Goal: Information Seeking & Learning: Learn about a topic

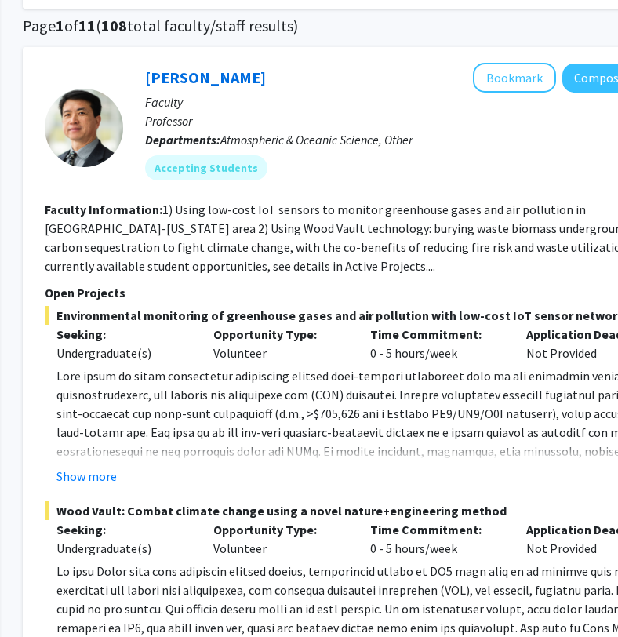
scroll to position [144, 224]
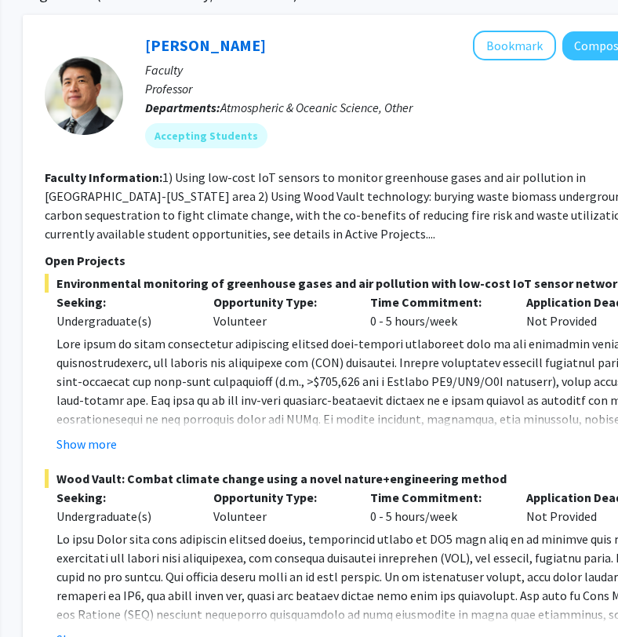
click at [100, 446] on button "Show more" at bounding box center [86, 444] width 60 height 19
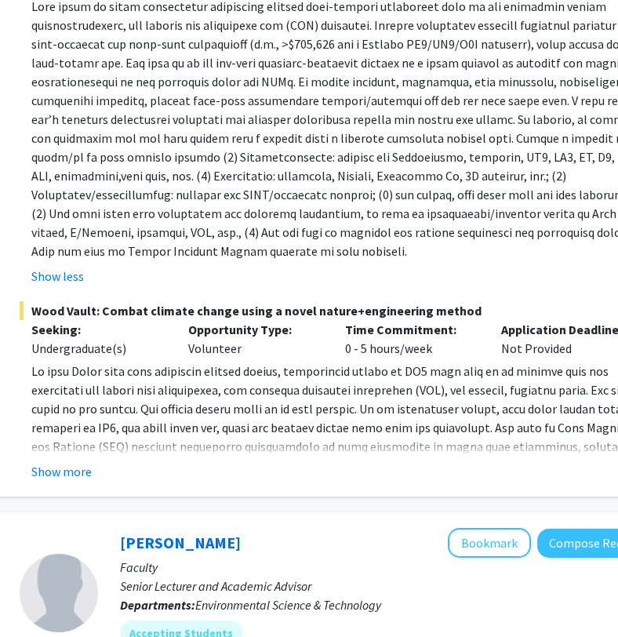
scroll to position [482, 249]
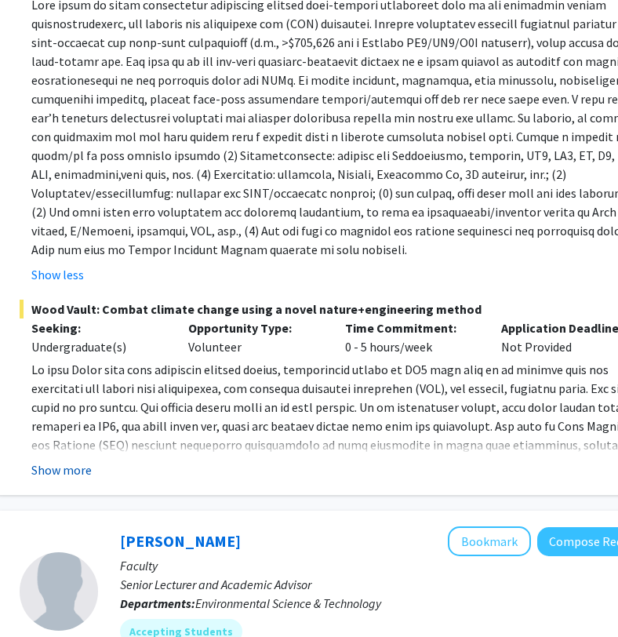
click at [78, 468] on button "Show more" at bounding box center [61, 469] width 60 height 19
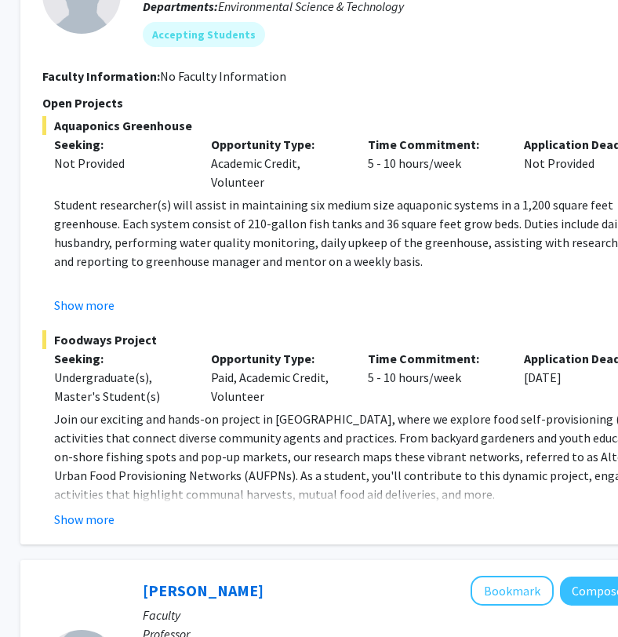
scroll to position [1421, 227]
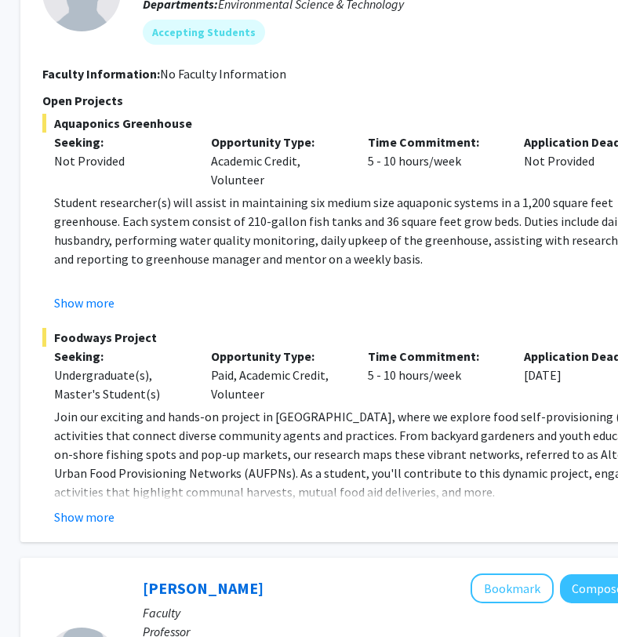
click at [93, 508] on button "Show more" at bounding box center [84, 517] width 60 height 19
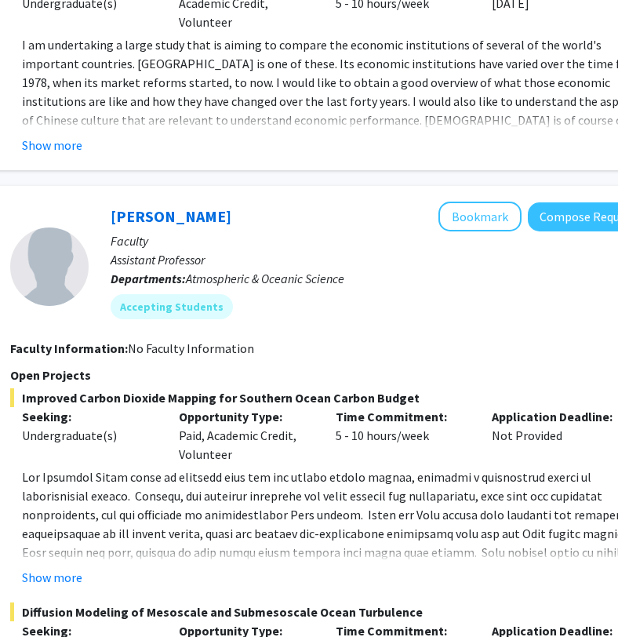
scroll to position [2872, 259]
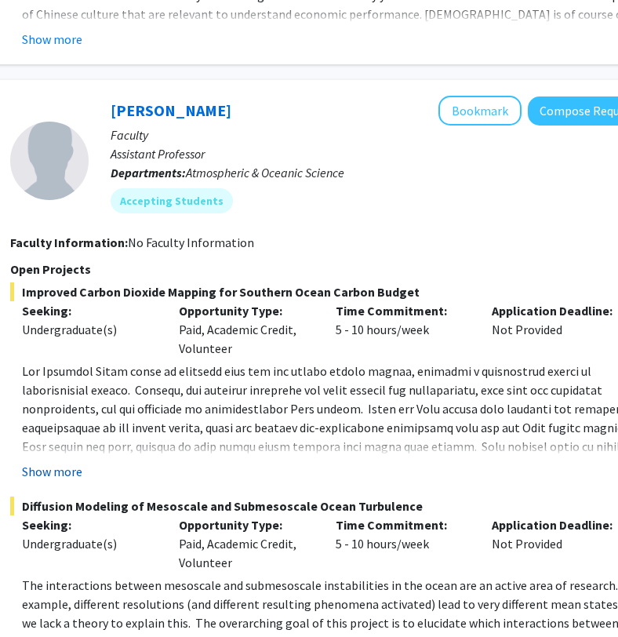
click at [53, 462] on button "Show more" at bounding box center [52, 471] width 60 height 19
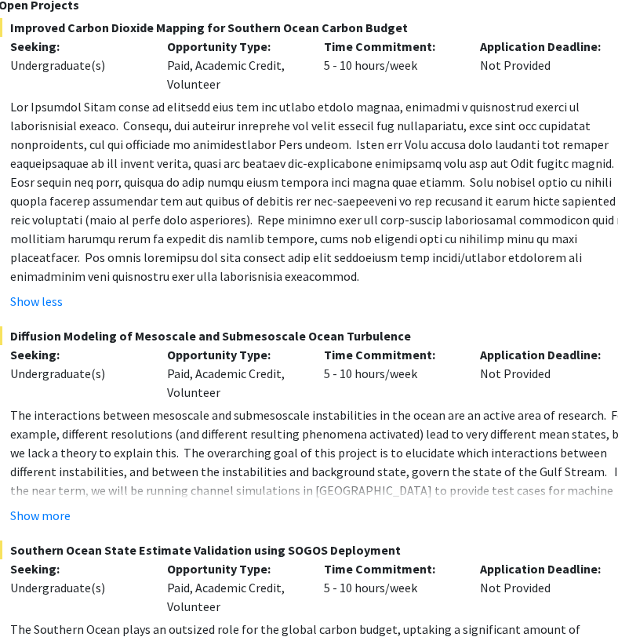
scroll to position [3212, 271]
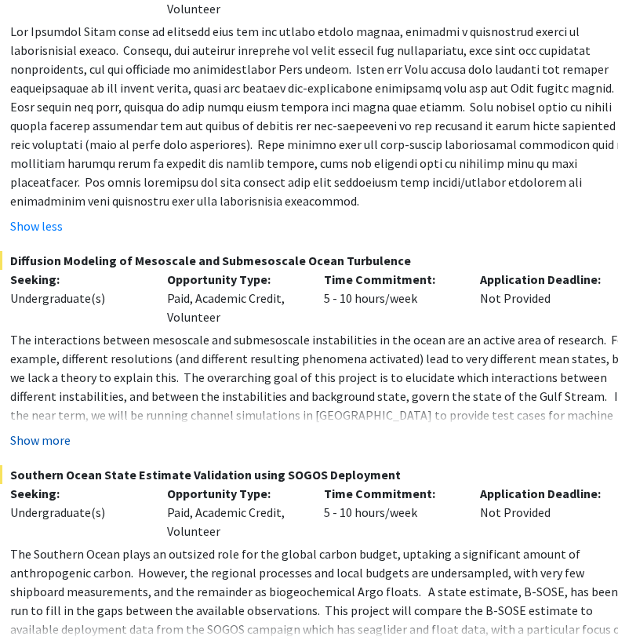
click at [56, 431] on button "Show more" at bounding box center [40, 440] width 60 height 19
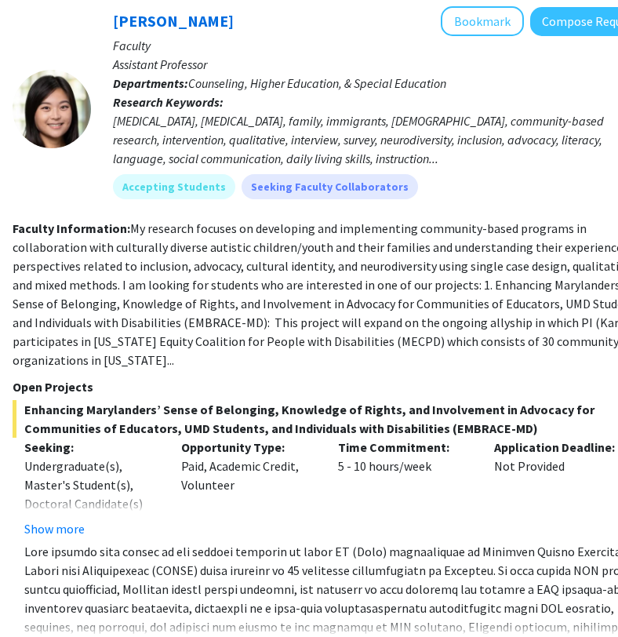
scroll to position [4842, 257]
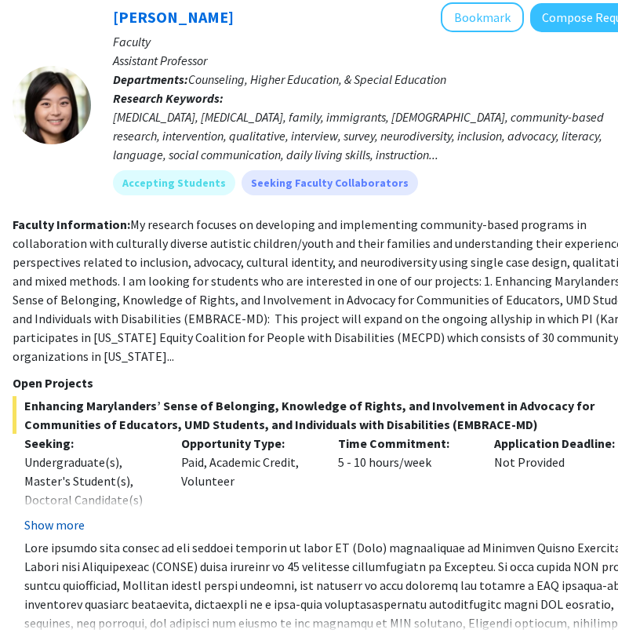
click at [68, 515] on button "Show more" at bounding box center [54, 524] width 60 height 19
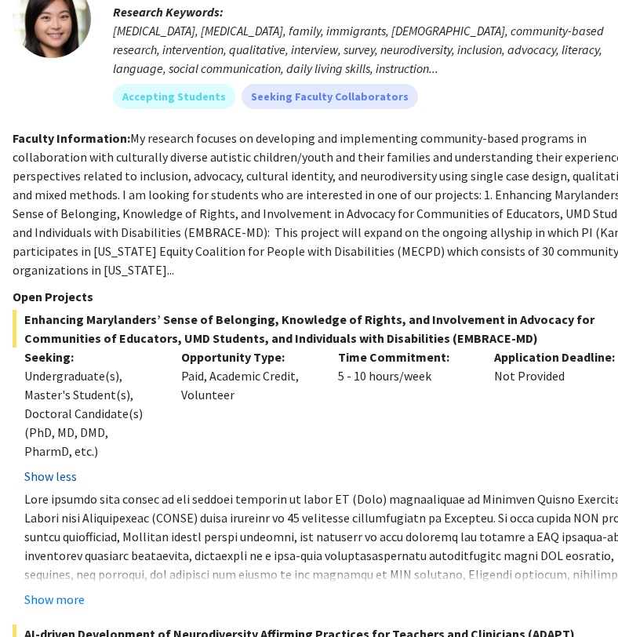
scroll to position [4939, 257]
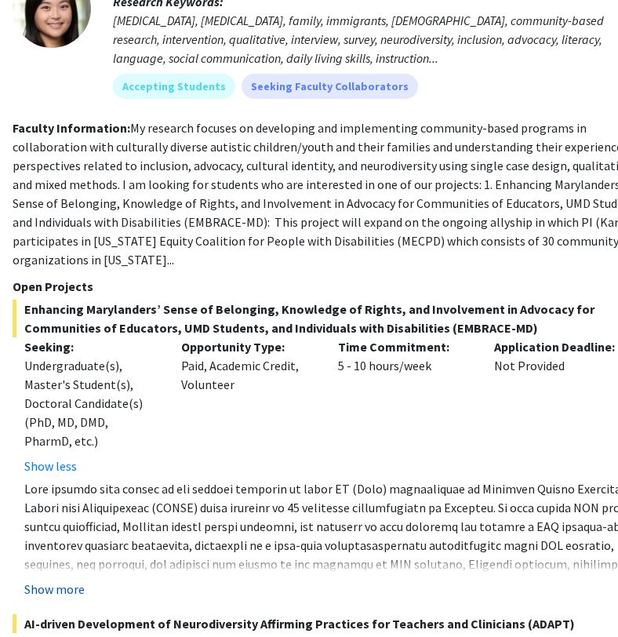
click at [57, 580] on button "Show more" at bounding box center [54, 589] width 60 height 19
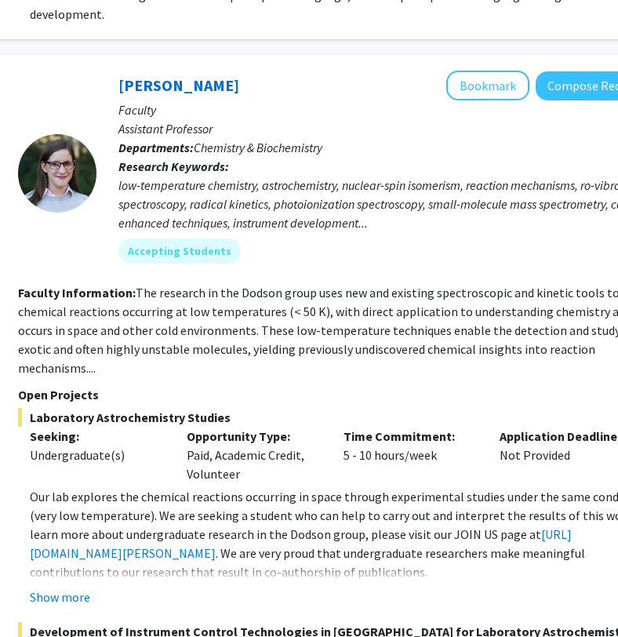
scroll to position [6708, 251]
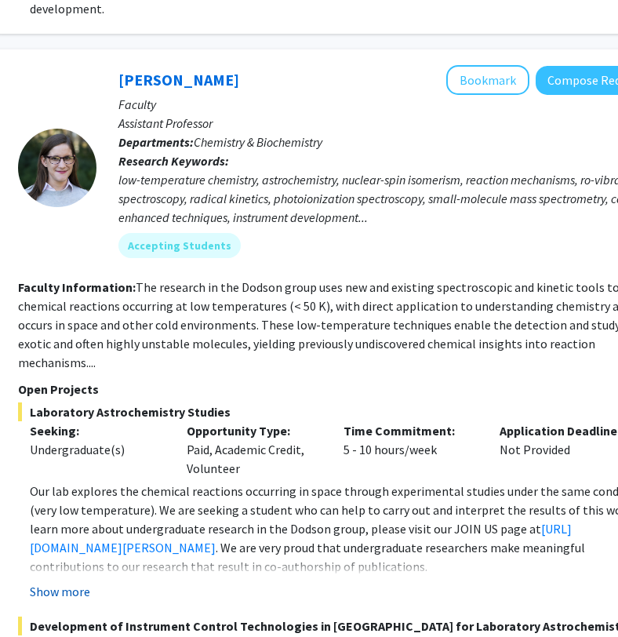
click at [64, 582] on button "Show more" at bounding box center [60, 591] width 60 height 19
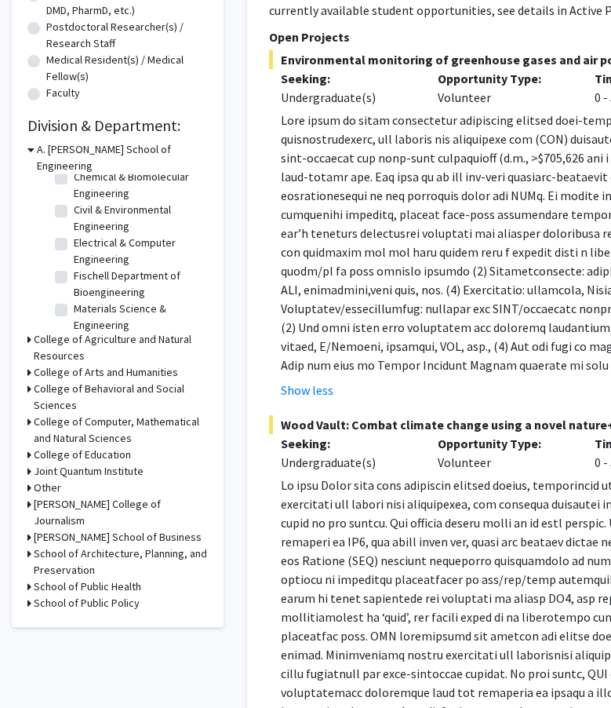
scroll to position [373, 0]
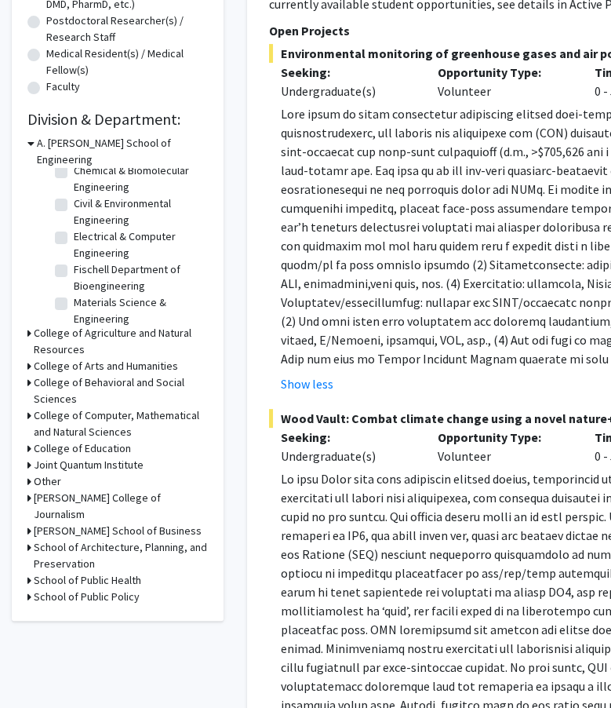
click at [39, 374] on h3 "College of Behavioral and Social Sciences" at bounding box center [121, 390] width 174 height 33
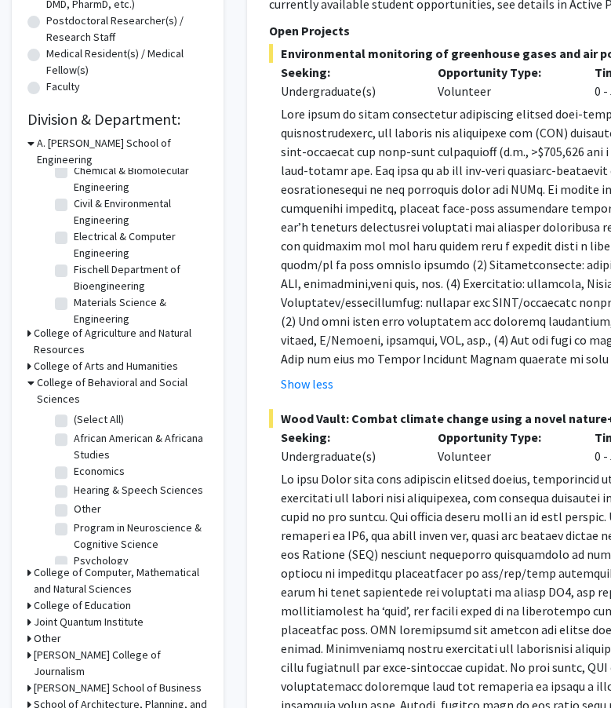
scroll to position [10, 0]
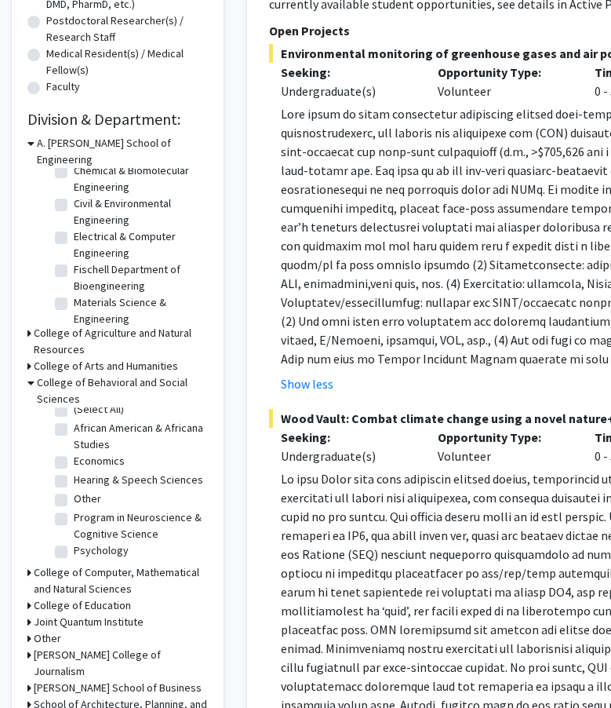
click at [58, 542] on fg-checkbox "Psychology Psychology" at bounding box center [129, 551] width 149 height 19
click at [74, 542] on label "Psychology" at bounding box center [101, 550] width 55 height 16
click at [74, 542] on input "Psychology" at bounding box center [79, 547] width 10 height 10
checkbox input "true"
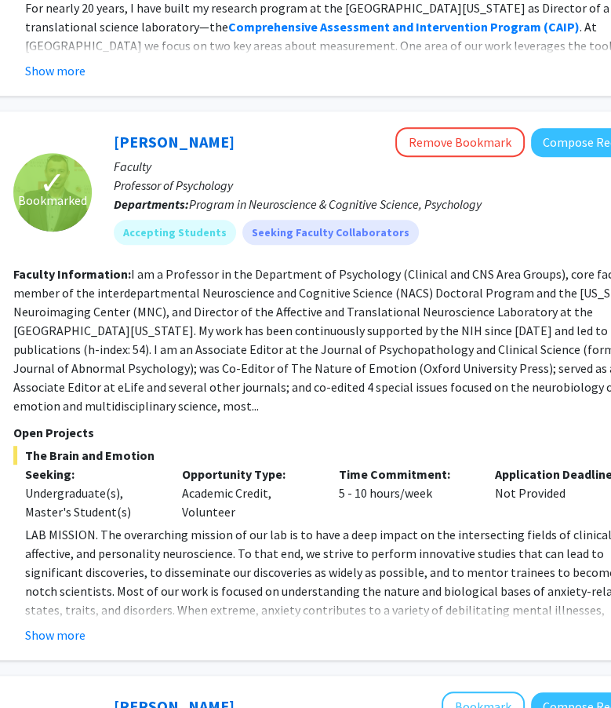
scroll to position [705, 257]
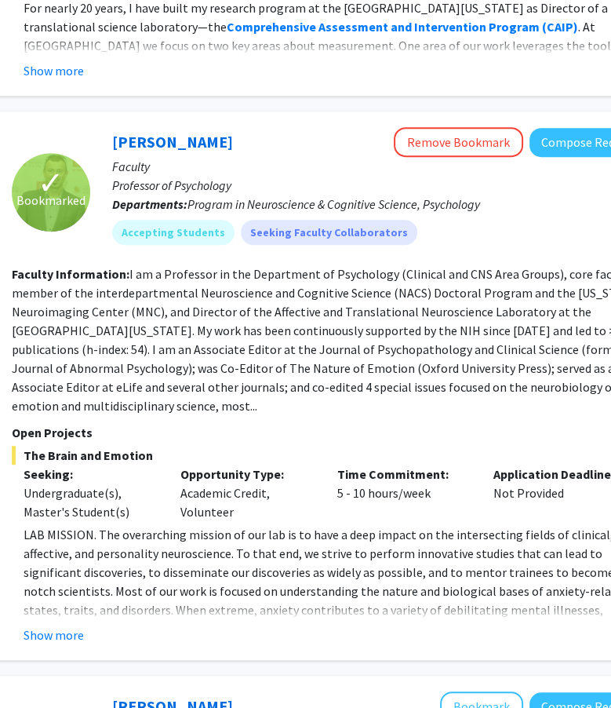
click at [53, 563] on fg-read-more "LAB MISSION. The overarching mission of our lab is to have a deep impact on the…" at bounding box center [331, 584] width 639 height 119
click at [48, 625] on button "Show more" at bounding box center [54, 634] width 60 height 19
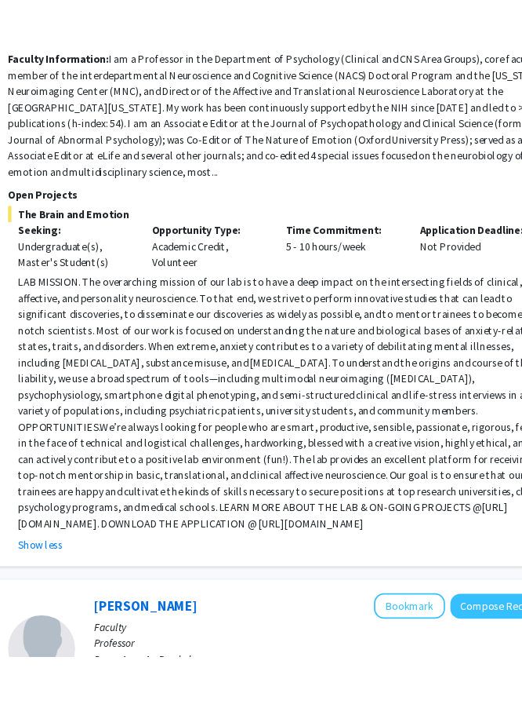
scroll to position [970, 260]
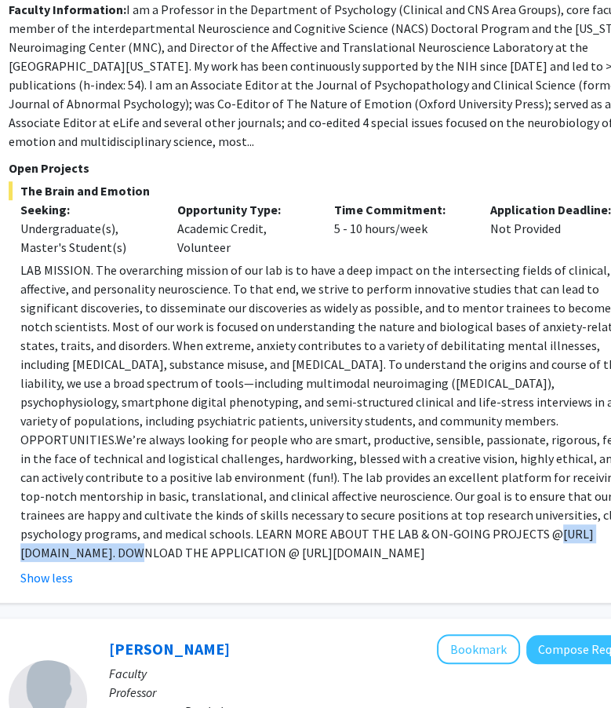
drag, startPoint x: 160, startPoint y: 473, endPoint x: 36, endPoint y: 468, distance: 124.1
click at [36, 468] on p "LAB MISSION. The overarching mission of our lab is to have a deep impact on the…" at bounding box center [333, 410] width 627 height 301
copy p "[URL][DOMAIN_NAME]"
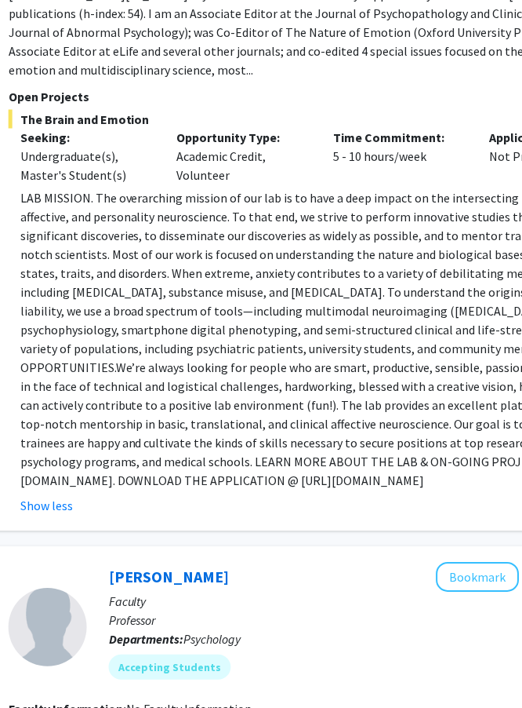
click at [235, 201] on p "LAB MISSION. The overarching mission of our lab is to have a deep impact on the…" at bounding box center [333, 339] width 627 height 301
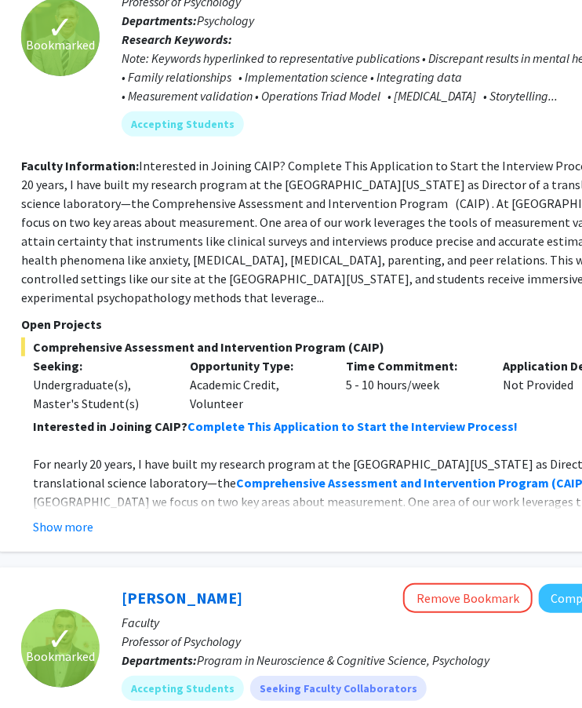
scroll to position [252, 248]
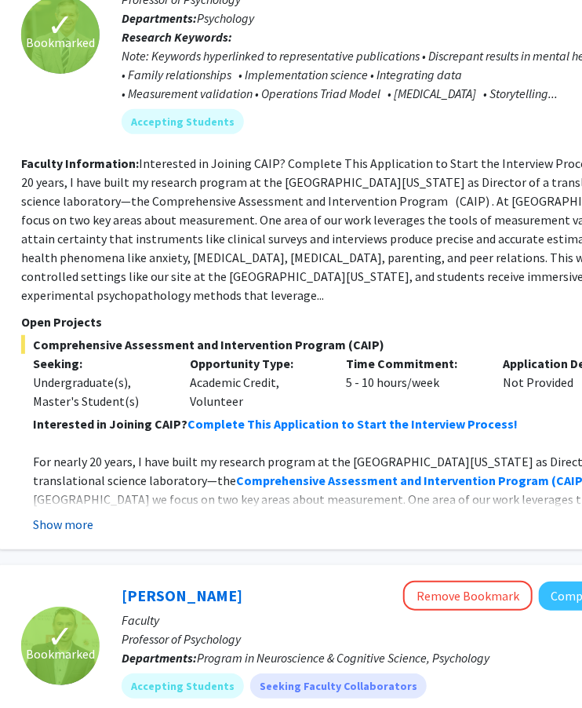
click at [77, 515] on button "Show more" at bounding box center [63, 524] width 60 height 19
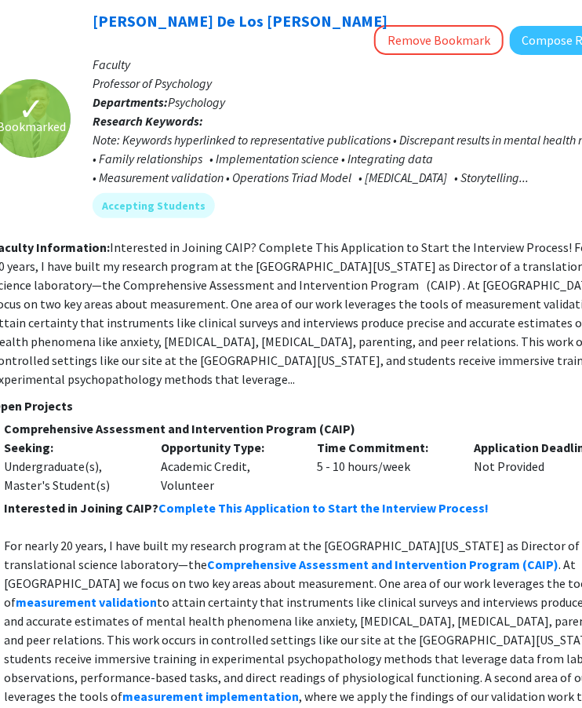
scroll to position [168, 278]
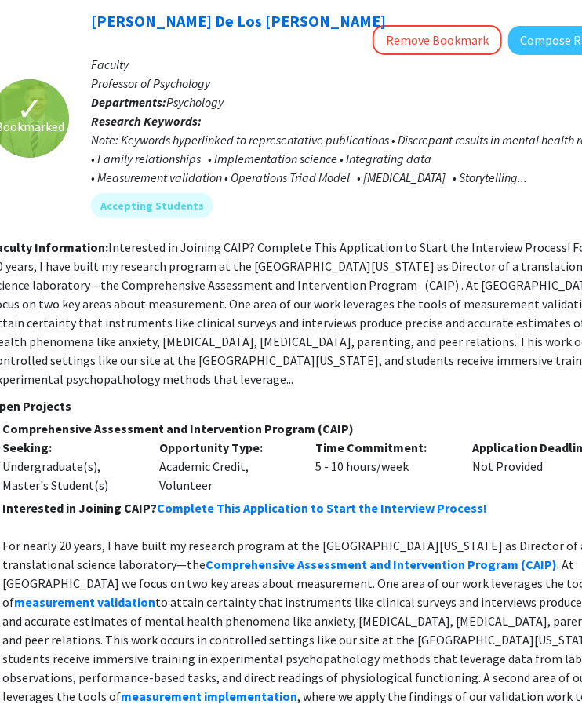
click at [304, 239] on fg-read-more "Interested in Joining CAIP? Complete This Application to Start the Interview Pr…" at bounding box center [309, 312] width 637 height 147
click at [305, 239] on fg-read-more "Interested in Joining CAIP? Complete This Application to Start the Interview Pr…" at bounding box center [309, 312] width 637 height 147
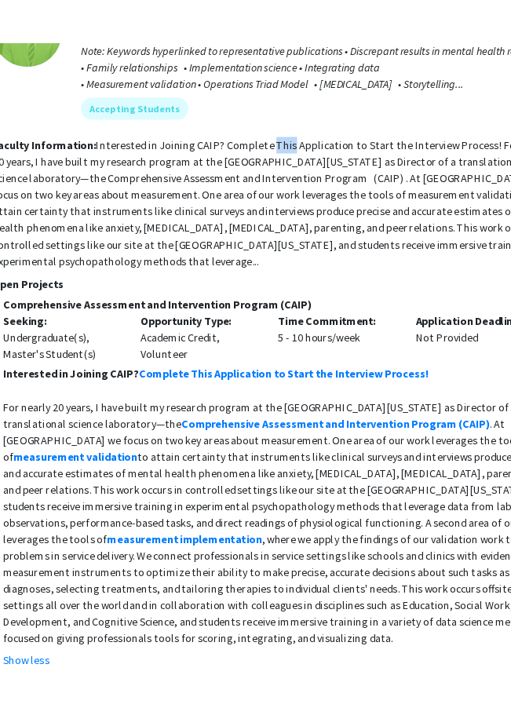
scroll to position [299, 289]
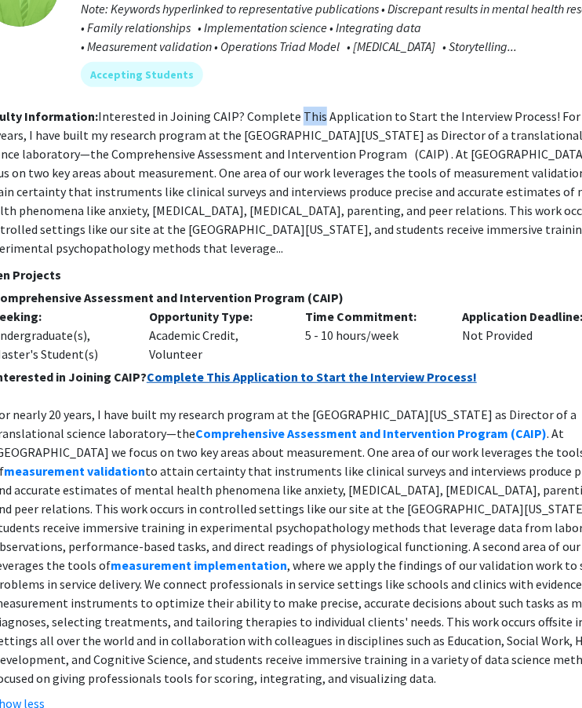
click at [271, 369] on strong "Complete This Application to Start the Interview Process!" at bounding box center [312, 377] width 330 height 16
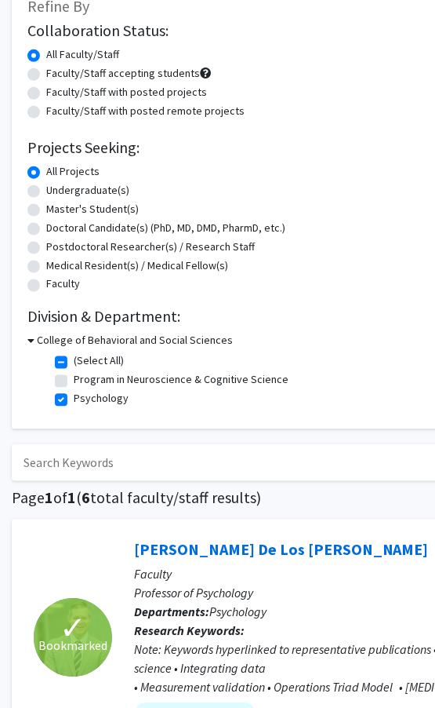
scroll to position [107, 0]
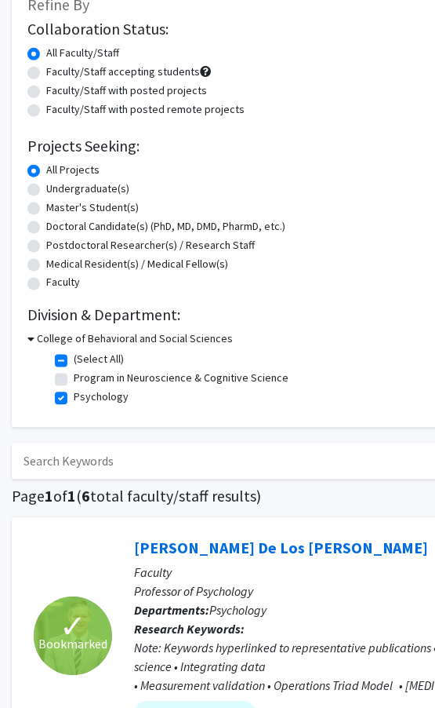
click at [74, 357] on label "(Select All)" at bounding box center [99, 359] width 50 height 16
click at [74, 357] on input "(Select All)" at bounding box center [79, 356] width 10 height 10
checkbox input "false"
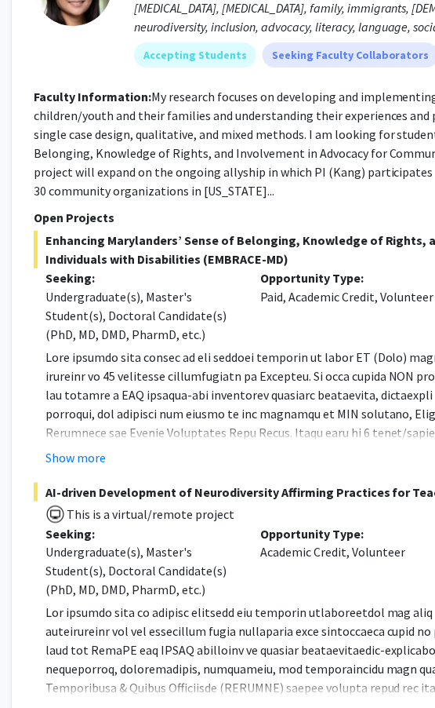
scroll to position [4564, 0]
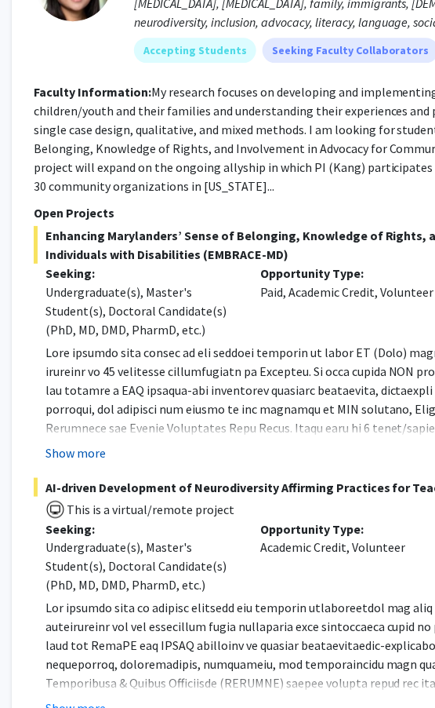
click at [86, 452] on button "Show more" at bounding box center [75, 452] width 60 height 19
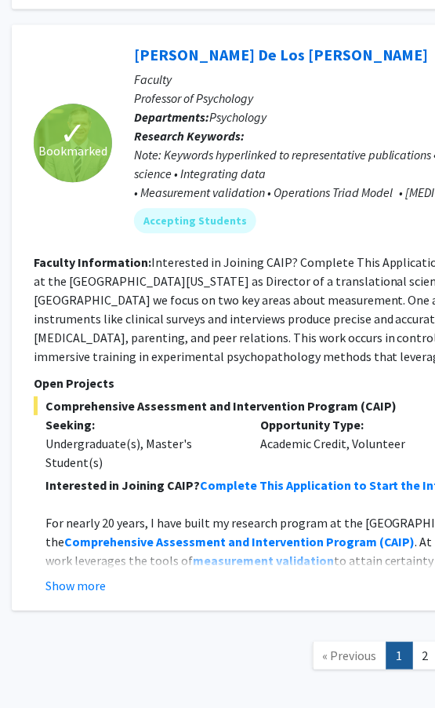
scroll to position [7533, 0]
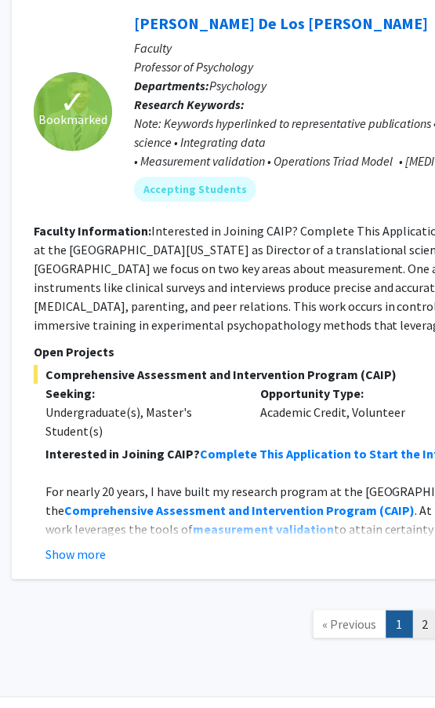
click at [421, 610] on link "2" at bounding box center [426, 623] width 27 height 27
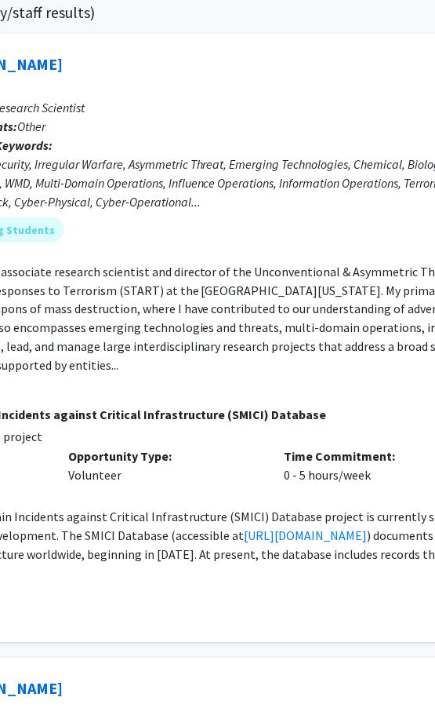
scroll to position [881, 0]
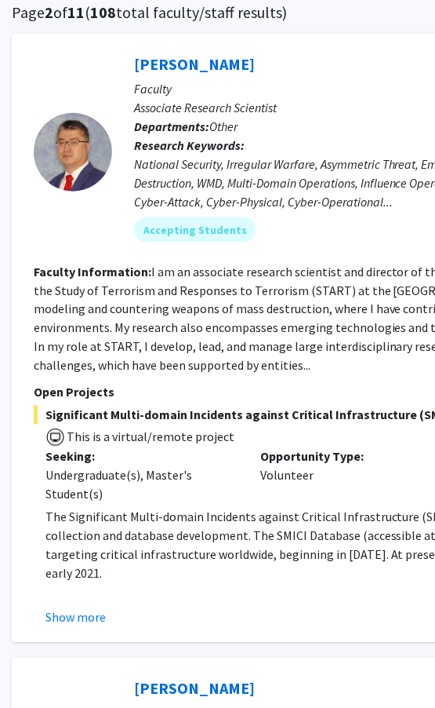
click at [89, 623] on button "Show more" at bounding box center [75, 617] width 60 height 19
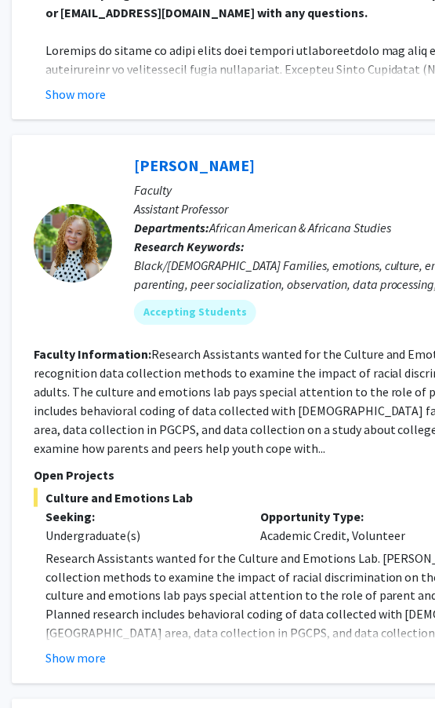
scroll to position [3746, 0]
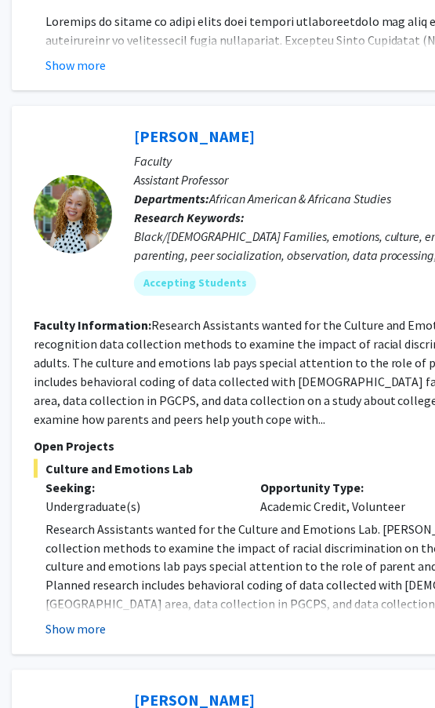
click at [83, 620] on button "Show more" at bounding box center [75, 629] width 60 height 19
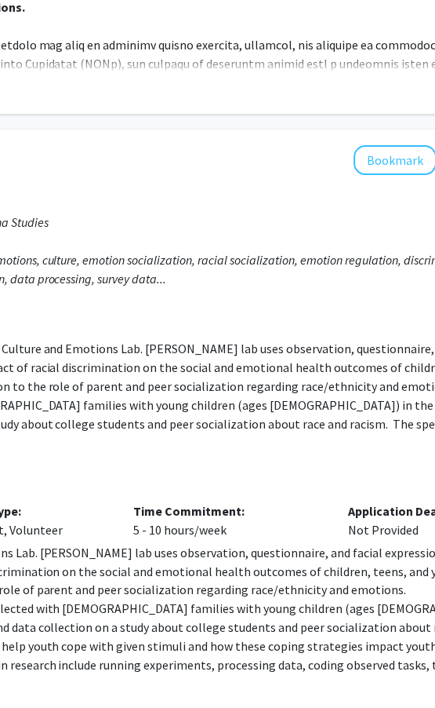
scroll to position [3722, 505]
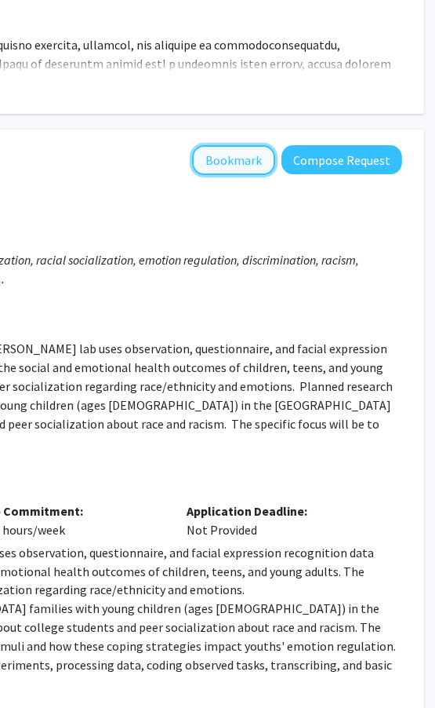
click at [242, 145] on button "Bookmark" at bounding box center [233, 160] width 83 height 30
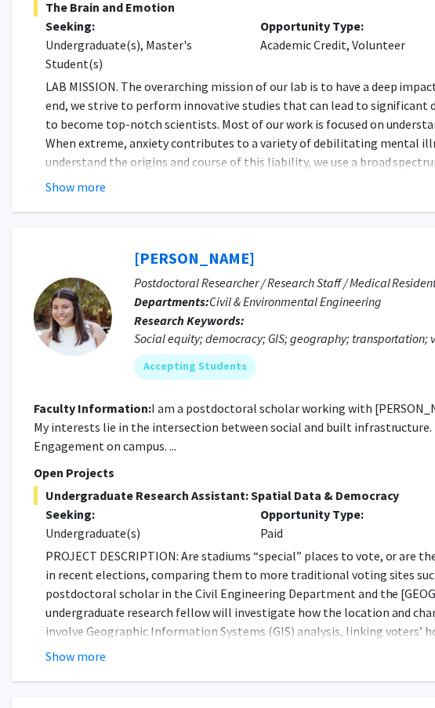
scroll to position [4783, 0]
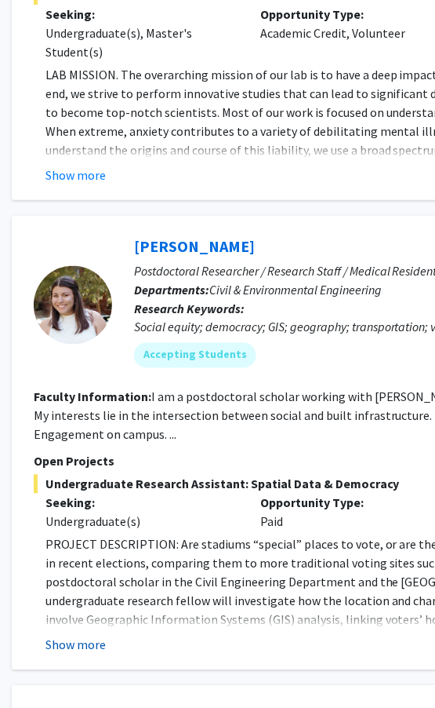
click at [103, 635] on button "Show more" at bounding box center [75, 644] width 60 height 19
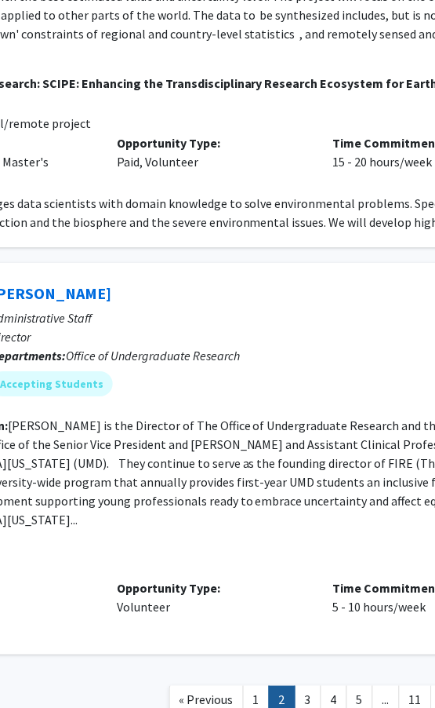
scroll to position [5936, 275]
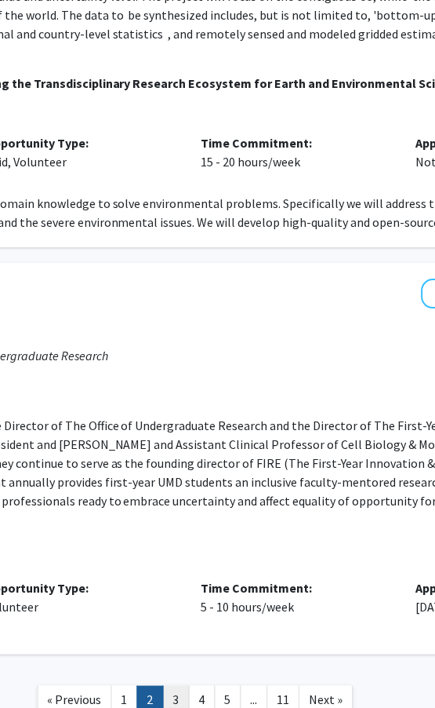
click at [173, 636] on link "3" at bounding box center [176, 699] width 27 height 27
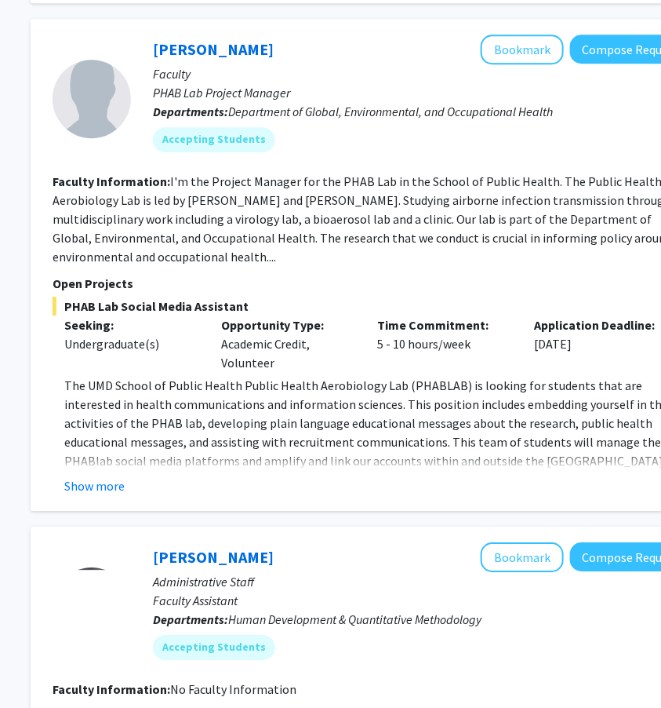
scroll to position [1471, 217]
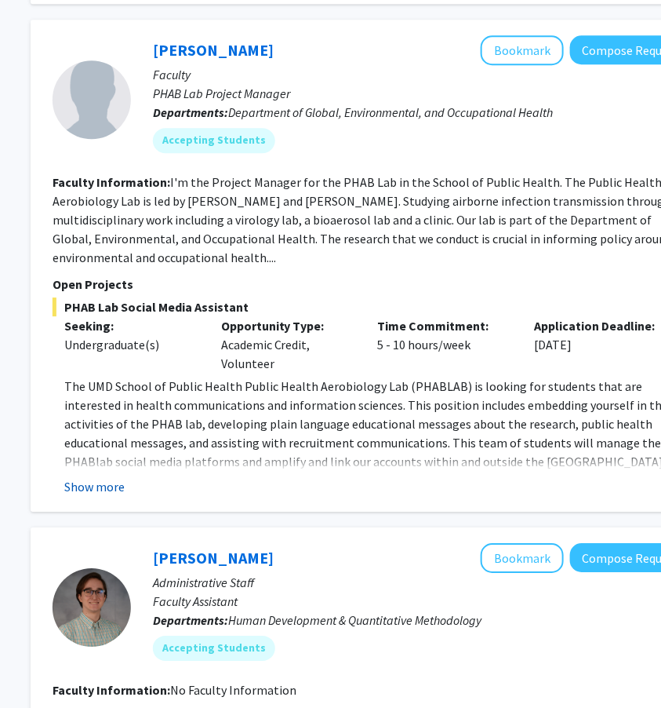
click at [98, 480] on button "Show more" at bounding box center [94, 486] width 60 height 19
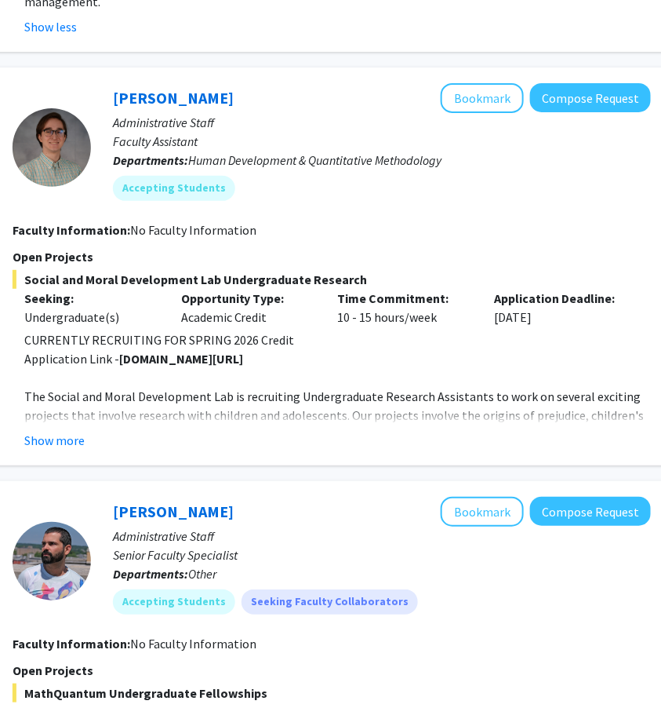
scroll to position [2084, 257]
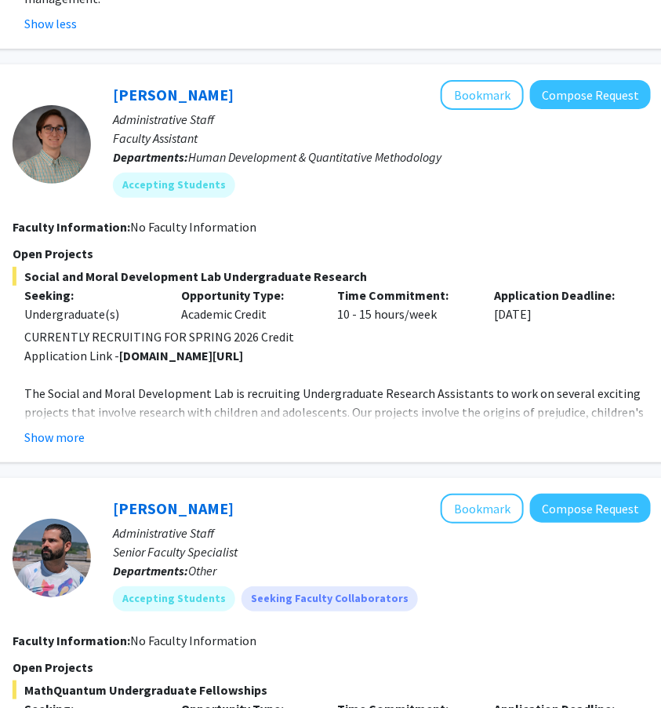
click at [53, 428] on button "Show more" at bounding box center [54, 437] width 60 height 19
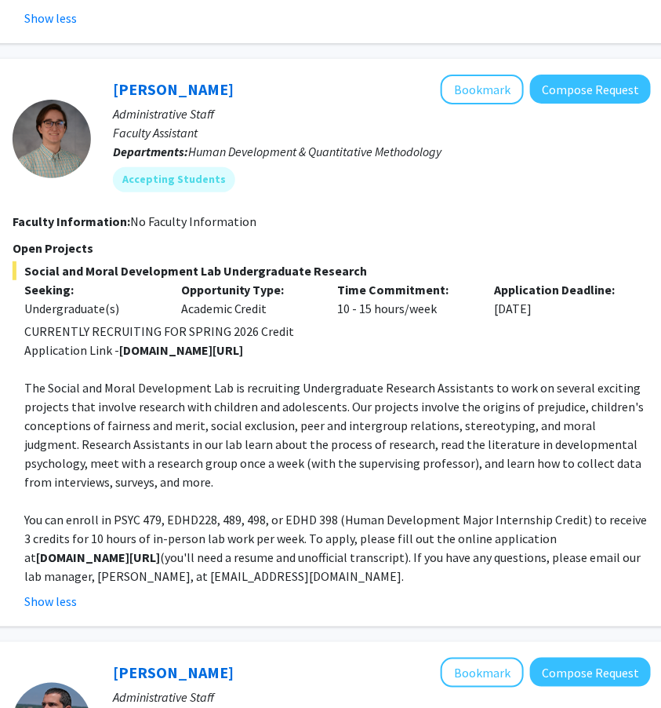
scroll to position [2098, 257]
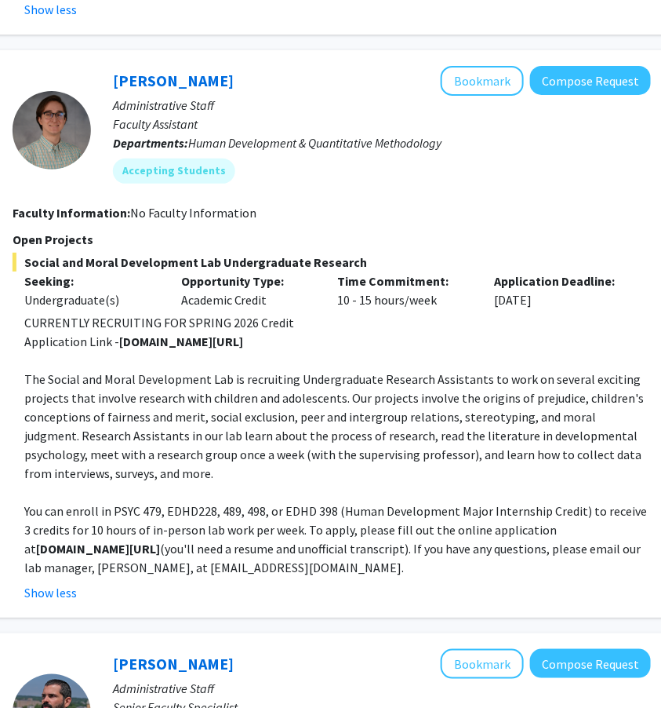
click at [53, 409] on p "The Social and Moral Development Lab is recruiting Undergraduate Research Assis…" at bounding box center [337, 425] width 627 height 113
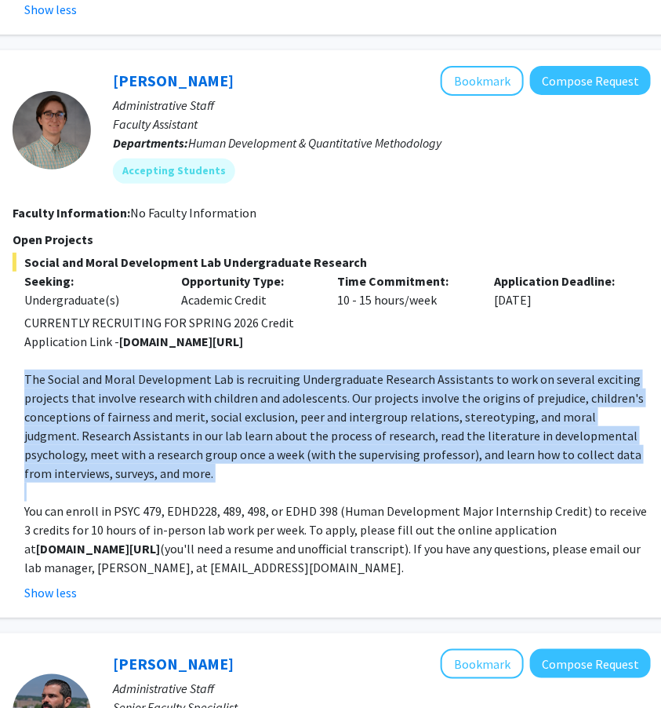
click at [147, 393] on p "The Social and Moral Development Lab is recruiting Undergraduate Research Assis…" at bounding box center [337, 425] width 627 height 113
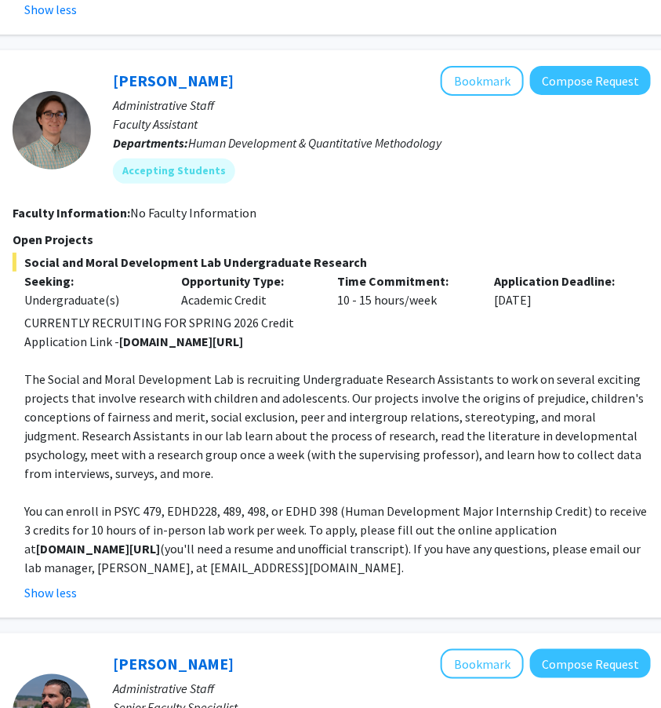
click at [147, 393] on p "The Social and Moral Development Lab is recruiting Undergraduate Research Assis…" at bounding box center [337, 425] width 627 height 113
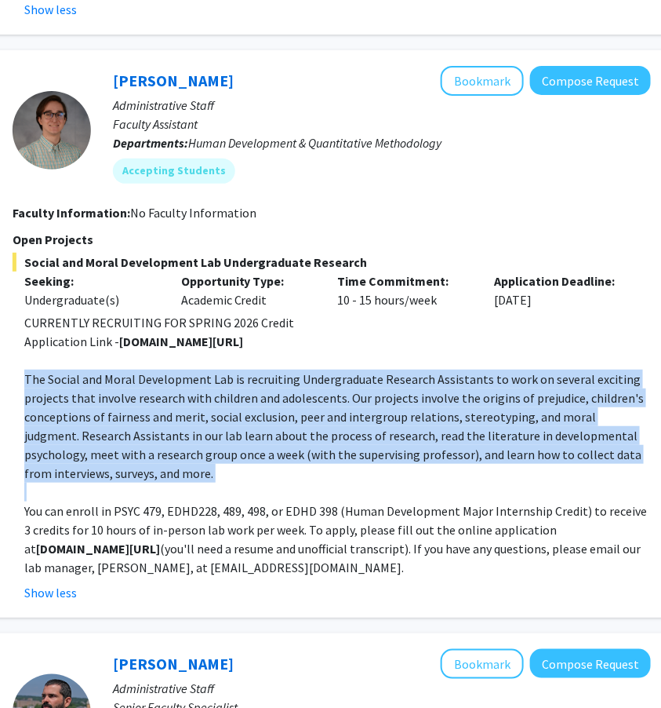
click at [162, 428] on p "The Social and Moral Development Lab is recruiting Undergraduate Research Assis…" at bounding box center [337, 425] width 627 height 113
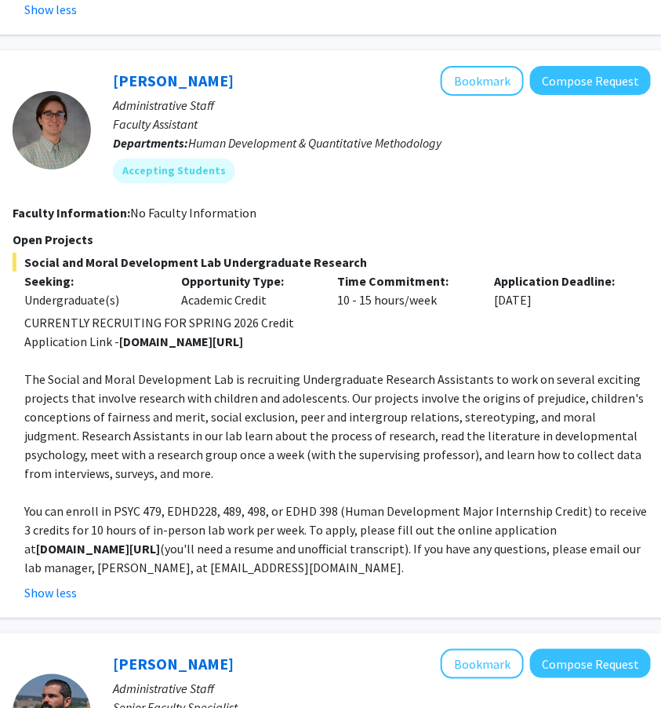
click at [189, 399] on p "The Social and Moral Development Lab is recruiting Undergraduate Research Assis…" at bounding box center [337, 425] width 627 height 113
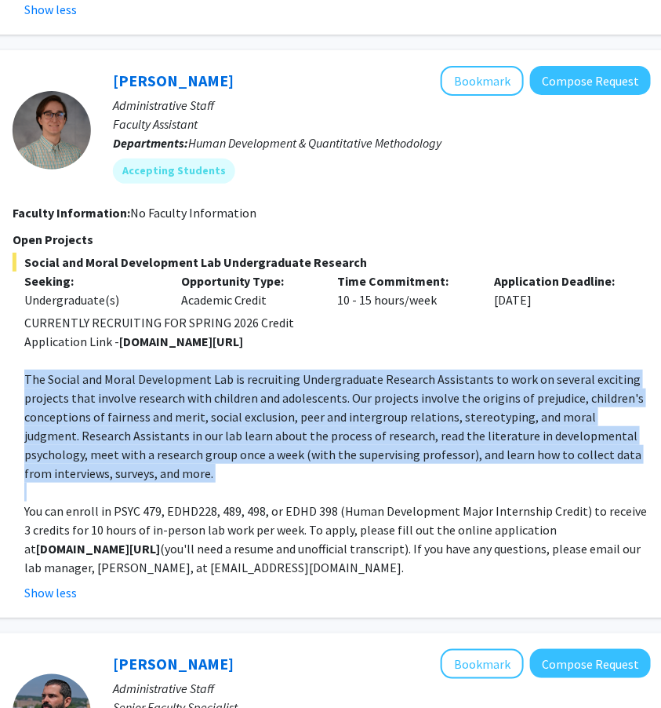
click at [189, 399] on p "The Social and Moral Development Lab is recruiting Undergraduate Research Assis…" at bounding box center [337, 425] width 627 height 113
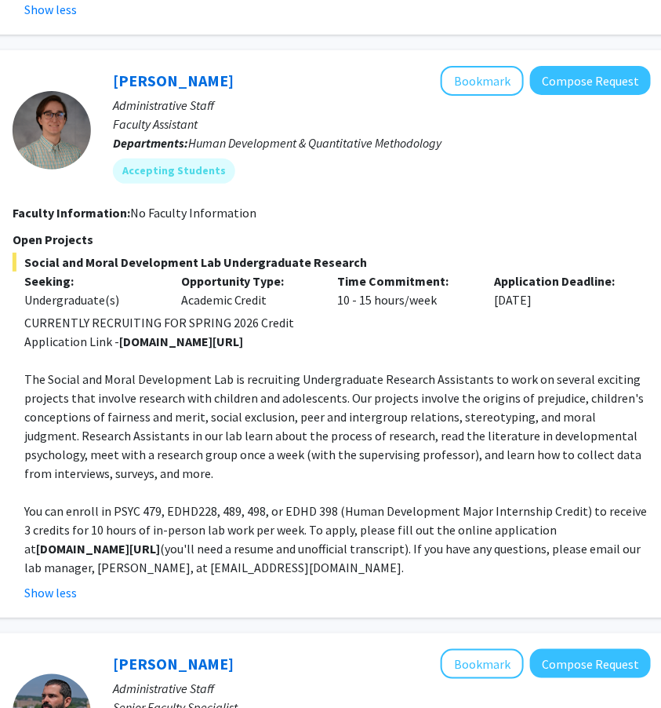
click at [189, 399] on p "The Social and Moral Development Lab is recruiting Undergraduate Research Assis…" at bounding box center [337, 425] width 627 height 113
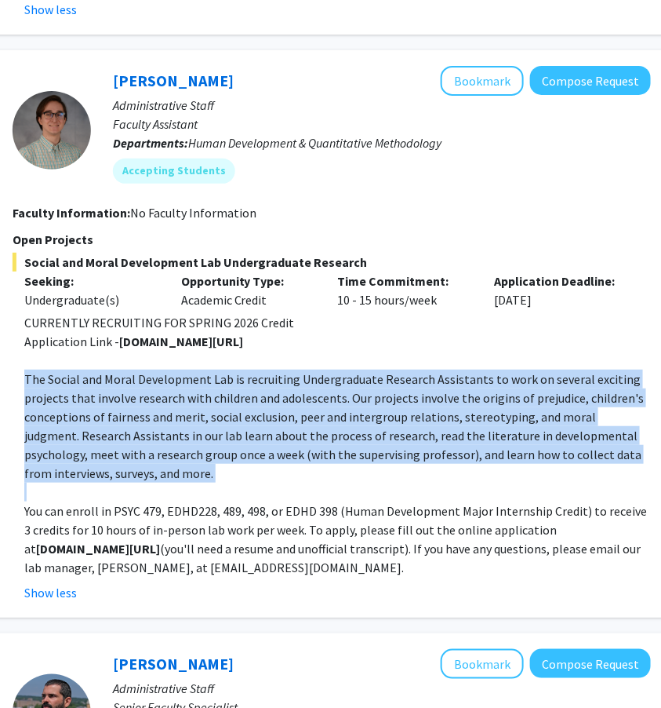
click at [177, 501] on p "You can enroll in PSYC 479, EDHD228, 489, 498, or EDHD 398 (Human Development M…" at bounding box center [337, 538] width 627 height 75
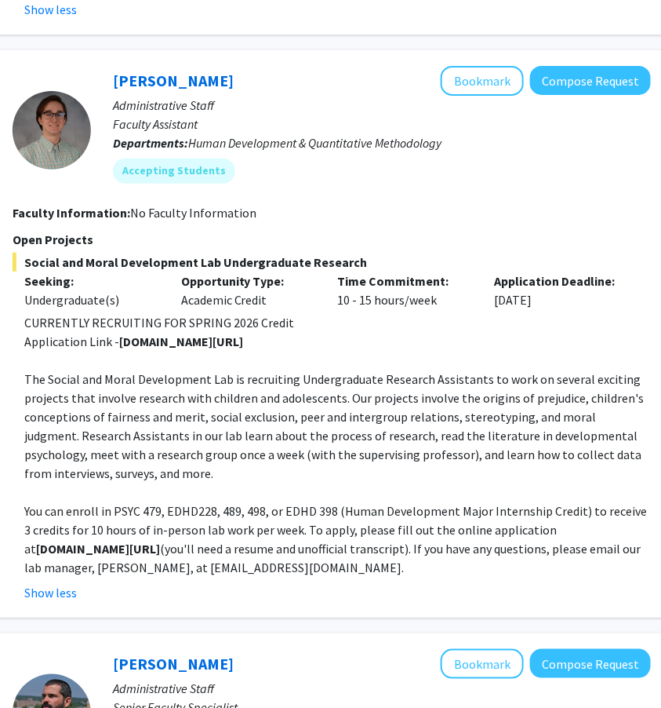
click at [177, 501] on p "You can enroll in PSYC 479, EDHD228, 489, 498, or EDHD 398 (Human Development M…" at bounding box center [337, 538] width 627 height 75
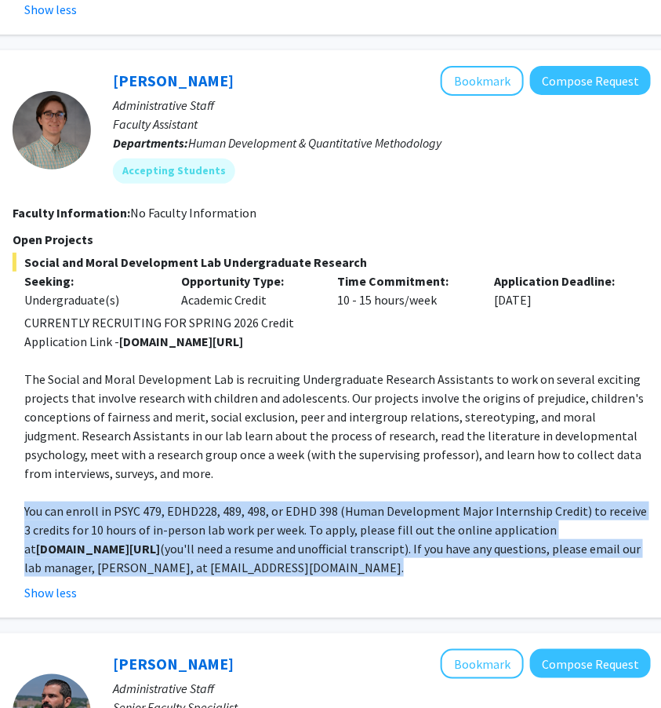
click at [212, 503] on p "You can enroll in PSYC 479, EDHD228, 489, 498, or EDHD 398 (Human Development M…" at bounding box center [337, 538] width 627 height 75
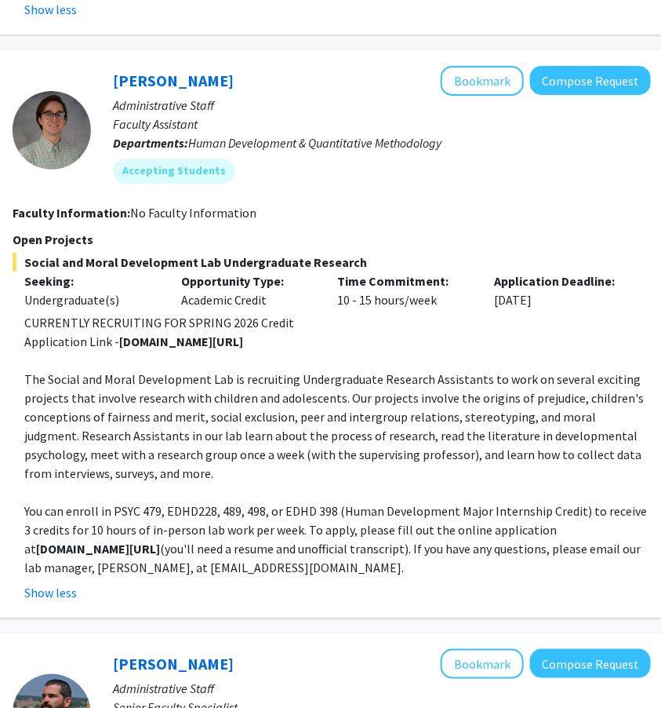
click at [212, 503] on p "You can enroll in PSYC 479, EDHD228, 489, 498, or EDHD 398 (Human Development M…" at bounding box center [337, 538] width 627 height 75
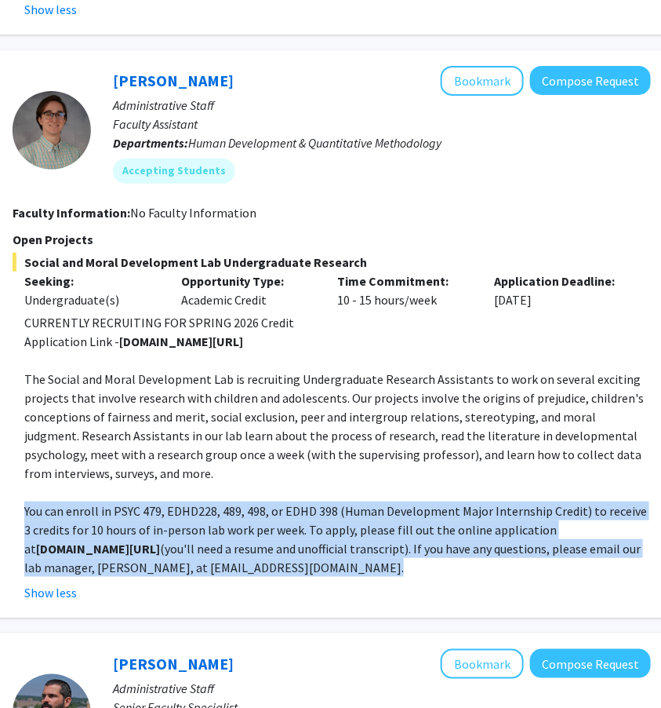
click at [227, 501] on p "You can enroll in PSYC 479, EDHD228, 489, 498, or EDHD 398 (Human Development M…" at bounding box center [337, 538] width 627 height 75
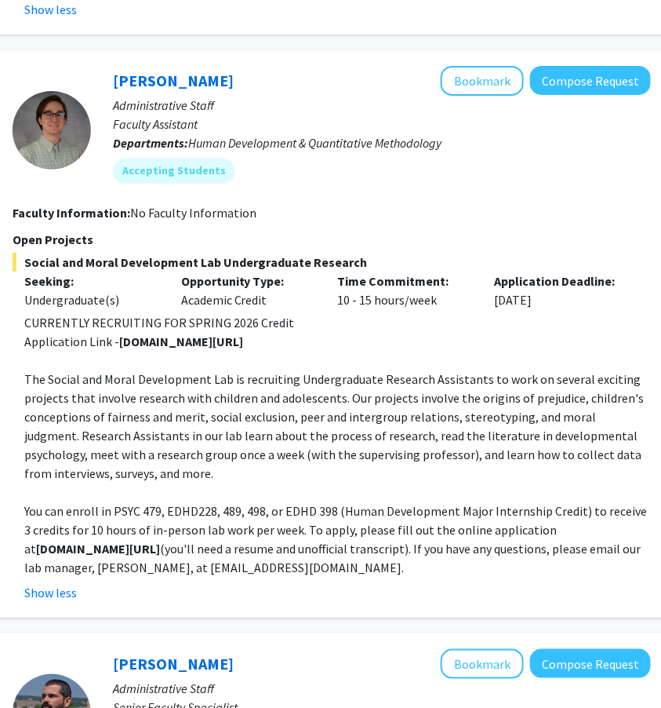
click at [227, 501] on p "You can enroll in PSYC 479, EDHD228, 489, 498, or EDHD 398 (Human Development M…" at bounding box center [337, 538] width 627 height 75
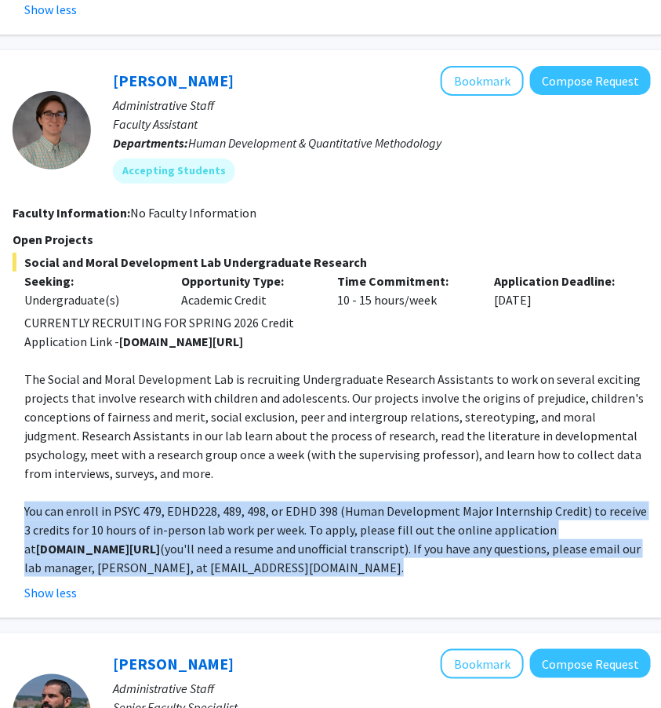
click at [227, 501] on p "You can enroll in PSYC 479, EDHD228, 489, 498, or EDHD 398 (Human Development M…" at bounding box center [337, 538] width 627 height 75
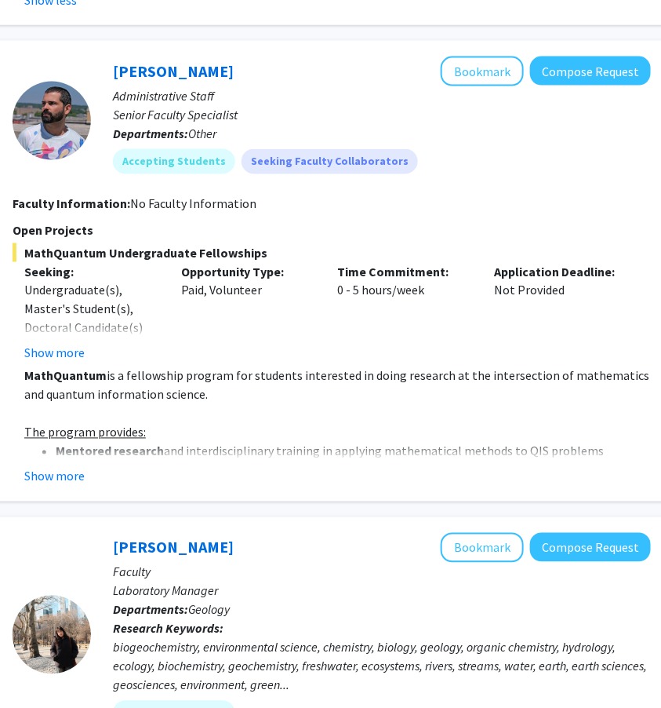
scroll to position [2711, 257]
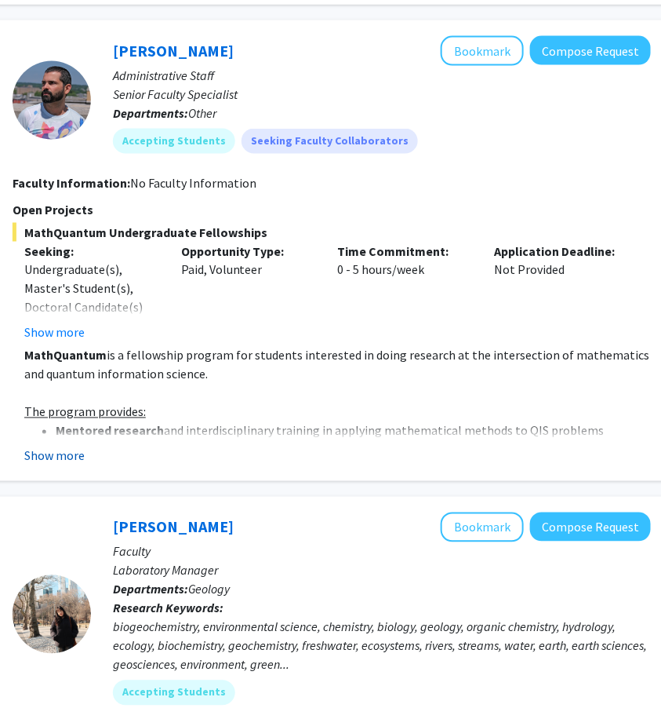
click at [57, 446] on button "Show more" at bounding box center [54, 455] width 60 height 19
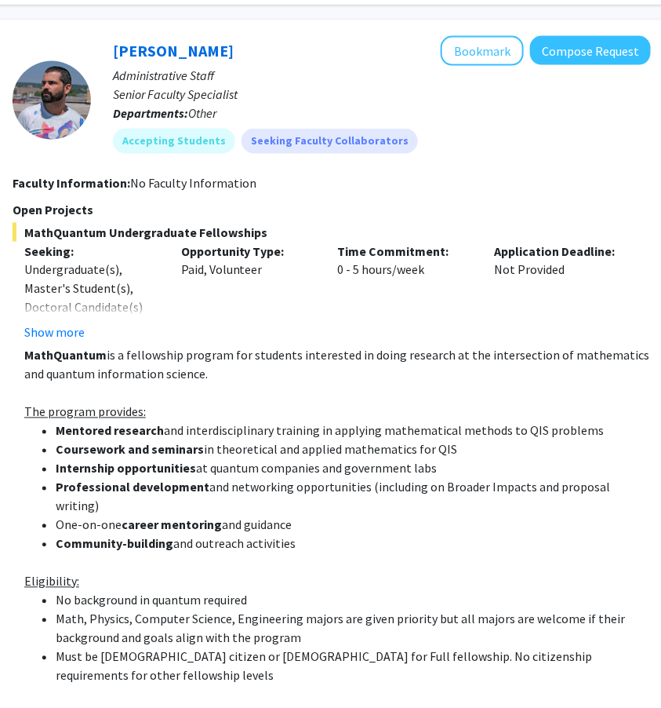
click at [112, 346] on p "MathQuantum is a fellowship program for students interested in doing research a…" at bounding box center [337, 365] width 627 height 38
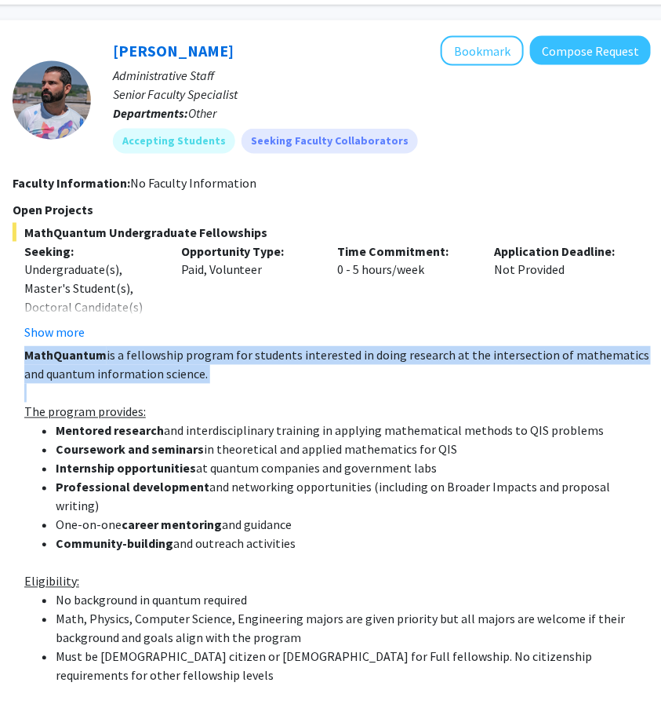
click at [158, 346] on p "MathQuantum is a fellowship program for students interested in doing research a…" at bounding box center [337, 365] width 627 height 38
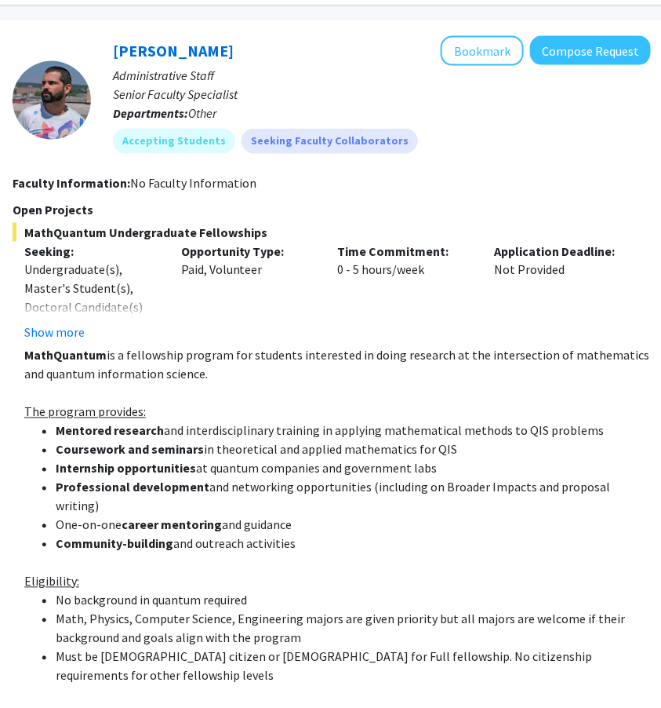
click at [158, 346] on p "MathQuantum is a fellowship program for students interested in doing research a…" at bounding box center [337, 365] width 627 height 38
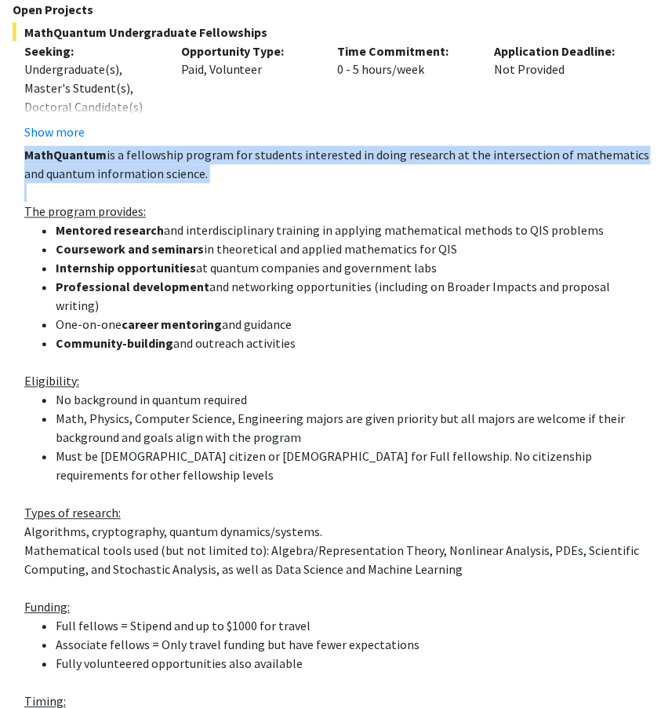
scroll to position [2897, 257]
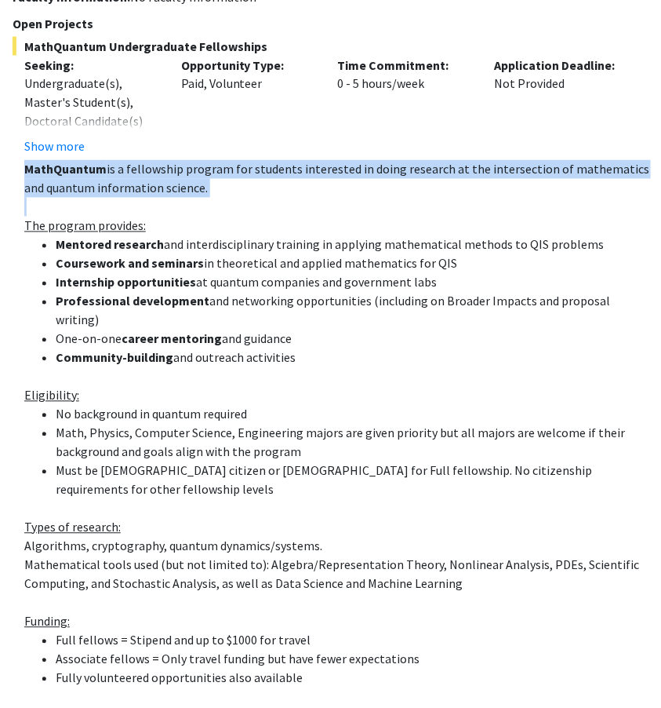
click at [155, 405] on li "No background in quantum required" at bounding box center [353, 414] width 595 height 19
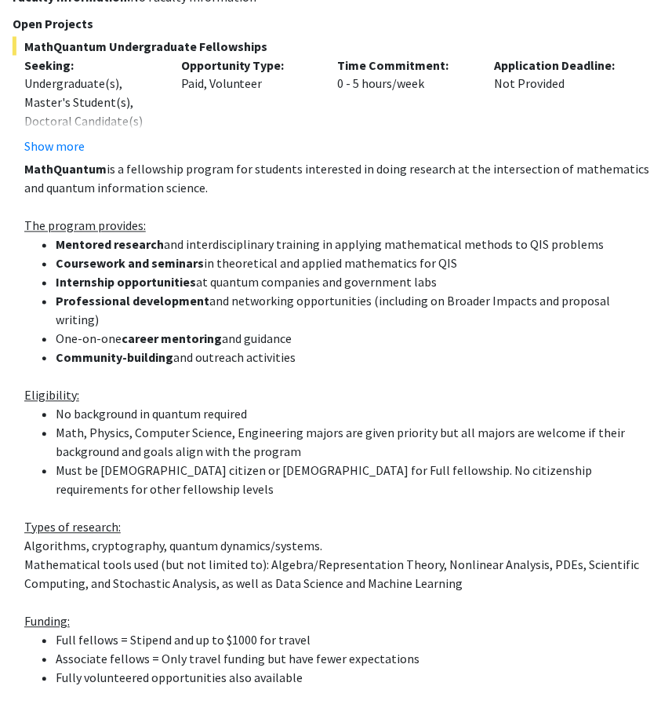
click at [155, 405] on li "No background in quantum required" at bounding box center [353, 414] width 595 height 19
click at [168, 405] on li "No background in quantum required" at bounding box center [353, 414] width 595 height 19
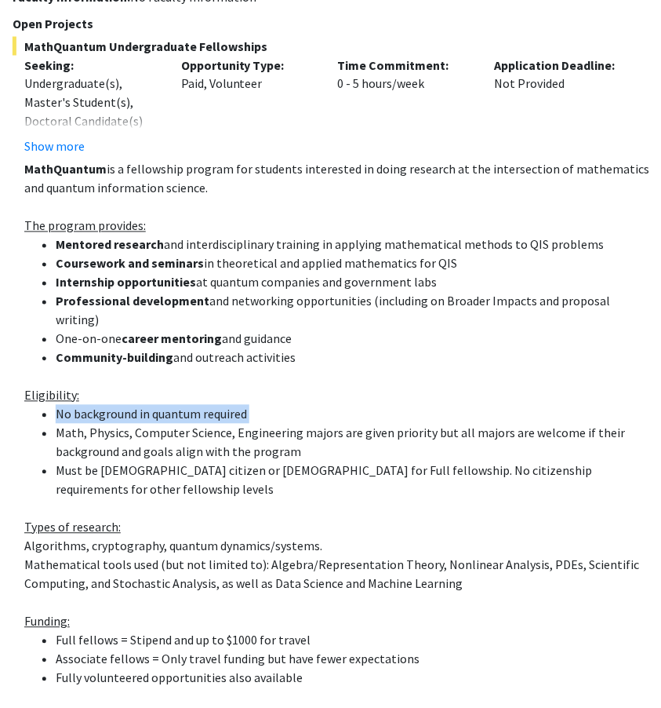
click at [190, 405] on li "No background in quantum required" at bounding box center [353, 414] width 595 height 19
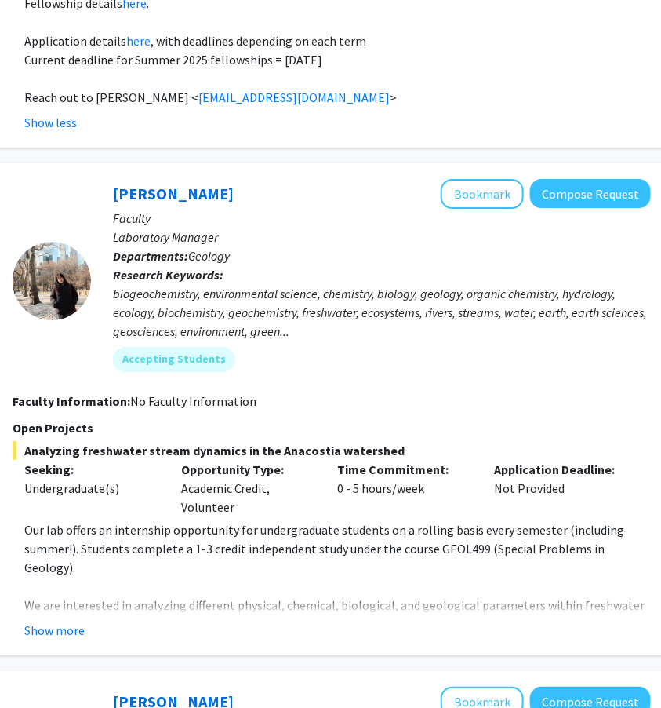
scroll to position [3720, 257]
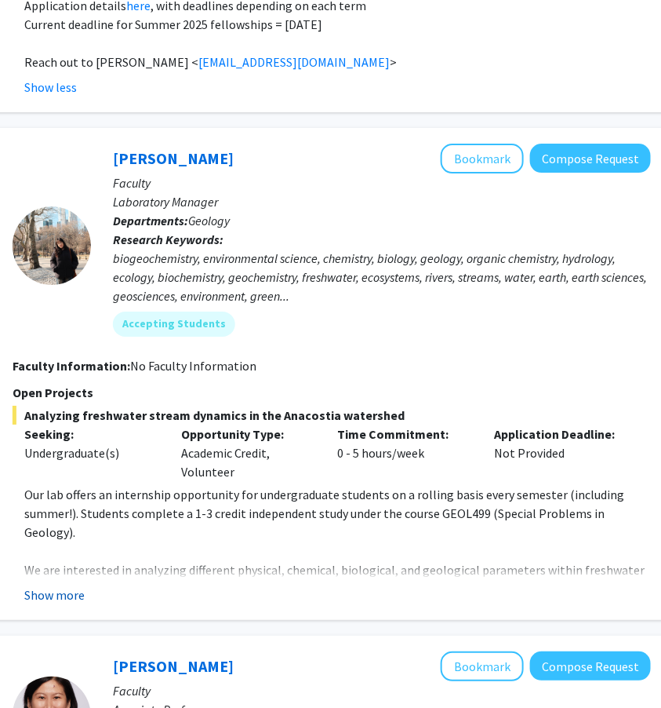
click at [45, 585] on button "Show more" at bounding box center [54, 594] width 60 height 19
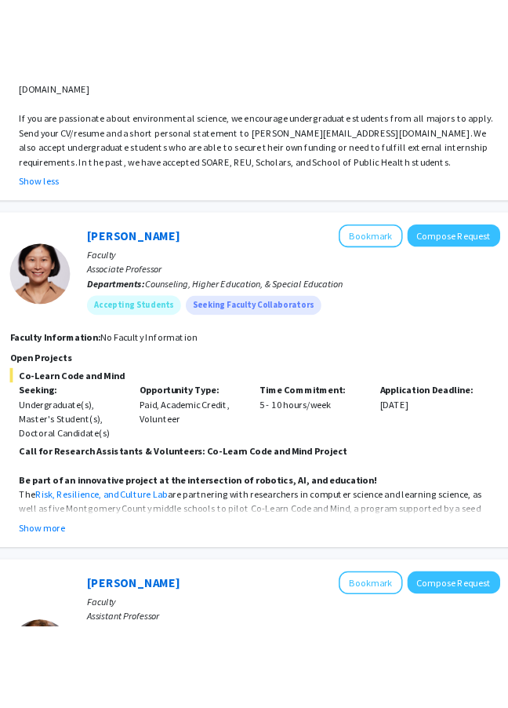
scroll to position [4340, 257]
